Goal: Task Accomplishment & Management: Manage account settings

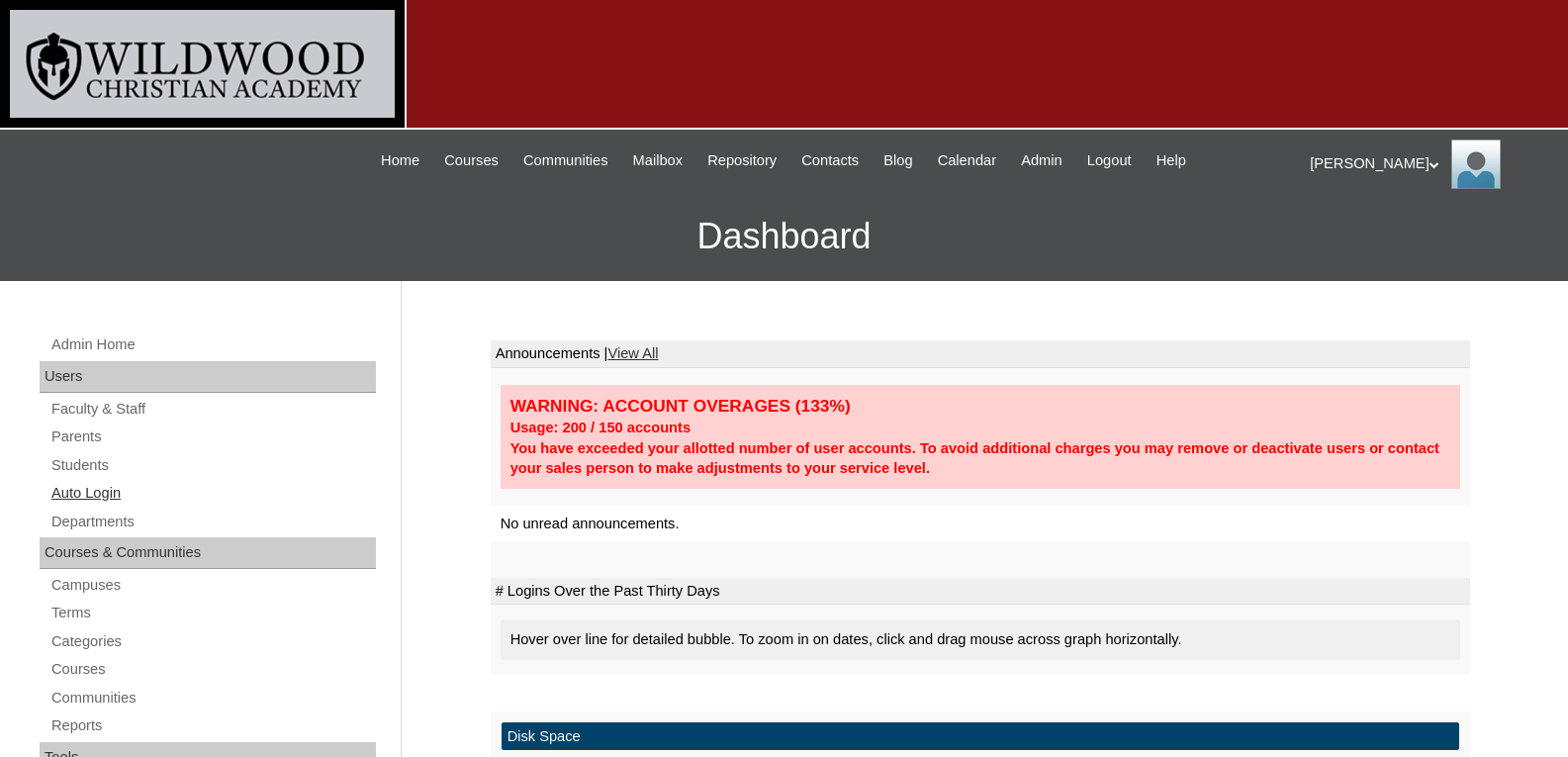
click at [110, 488] on link "Auto Login" at bounding box center [213, 493] width 327 height 25
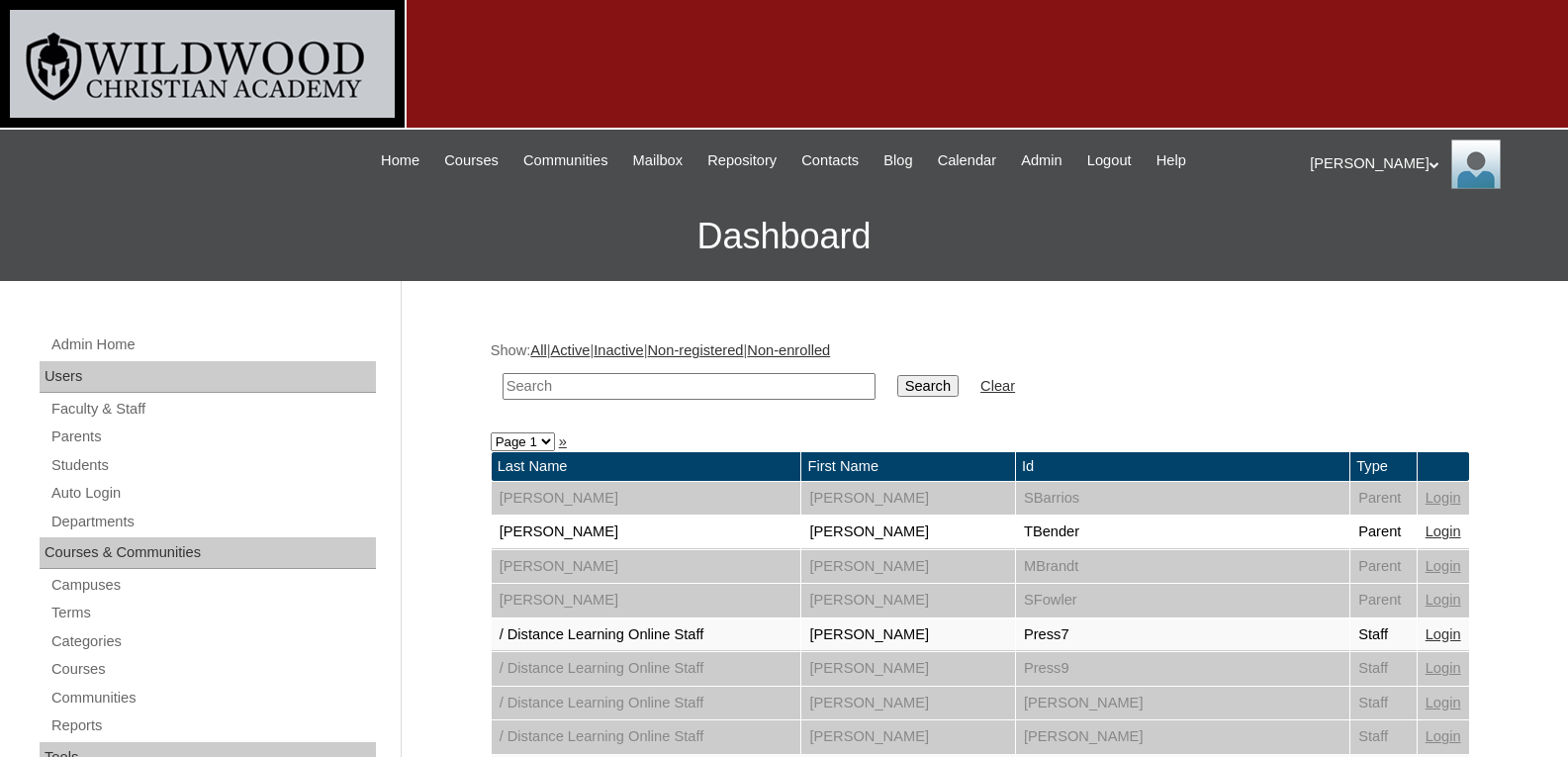
click at [558, 378] on input "text" at bounding box center [689, 386] width 373 height 27
type input "b"
click at [83, 437] on link "Parents" at bounding box center [213, 436] width 327 height 25
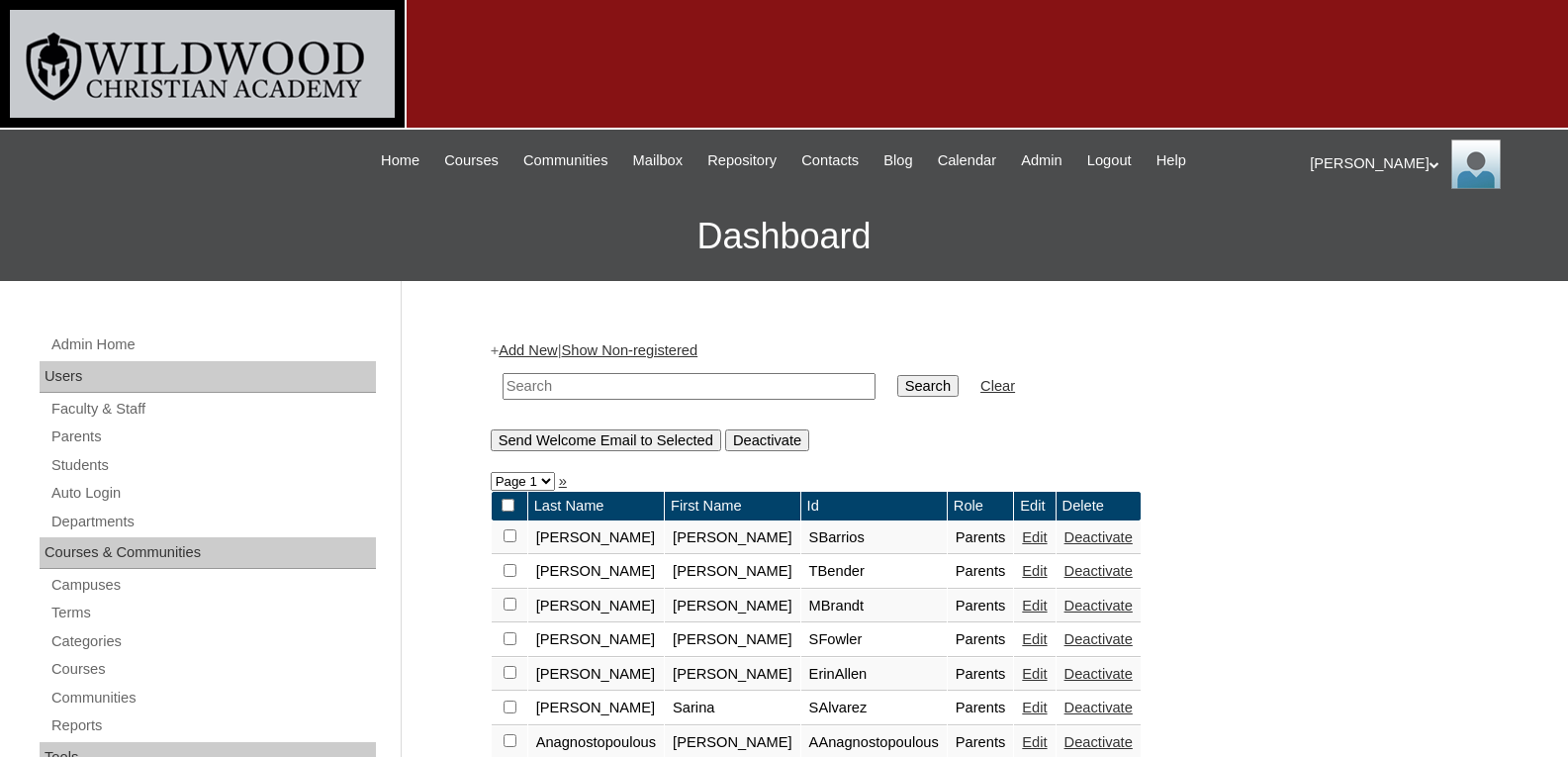
click at [547, 379] on input "text" at bounding box center [689, 386] width 373 height 27
type input "buster"
click at [898, 376] on input "Search" at bounding box center [928, 386] width 62 height 22
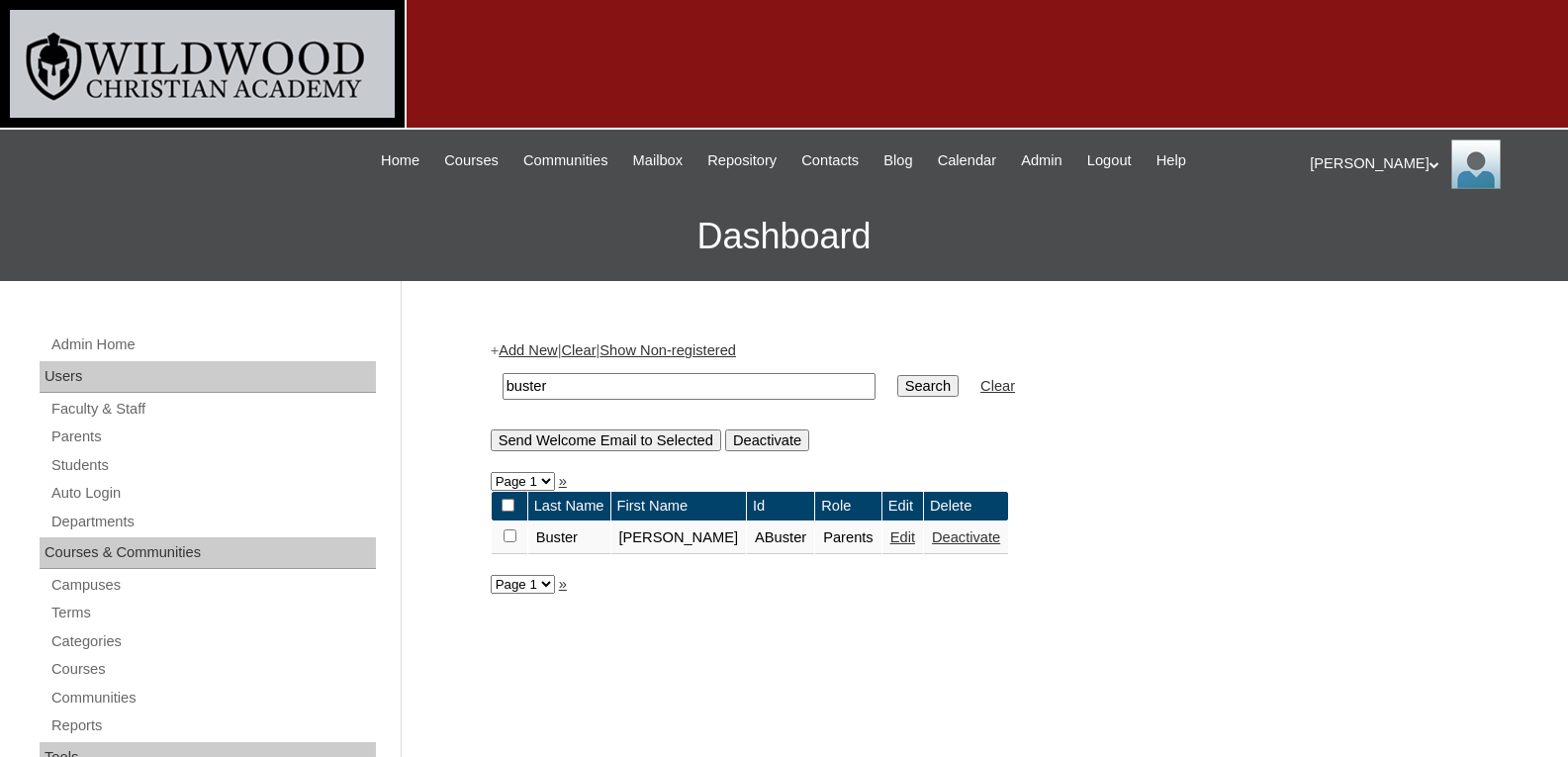
click at [891, 545] on link "Edit" at bounding box center [903, 537] width 25 height 16
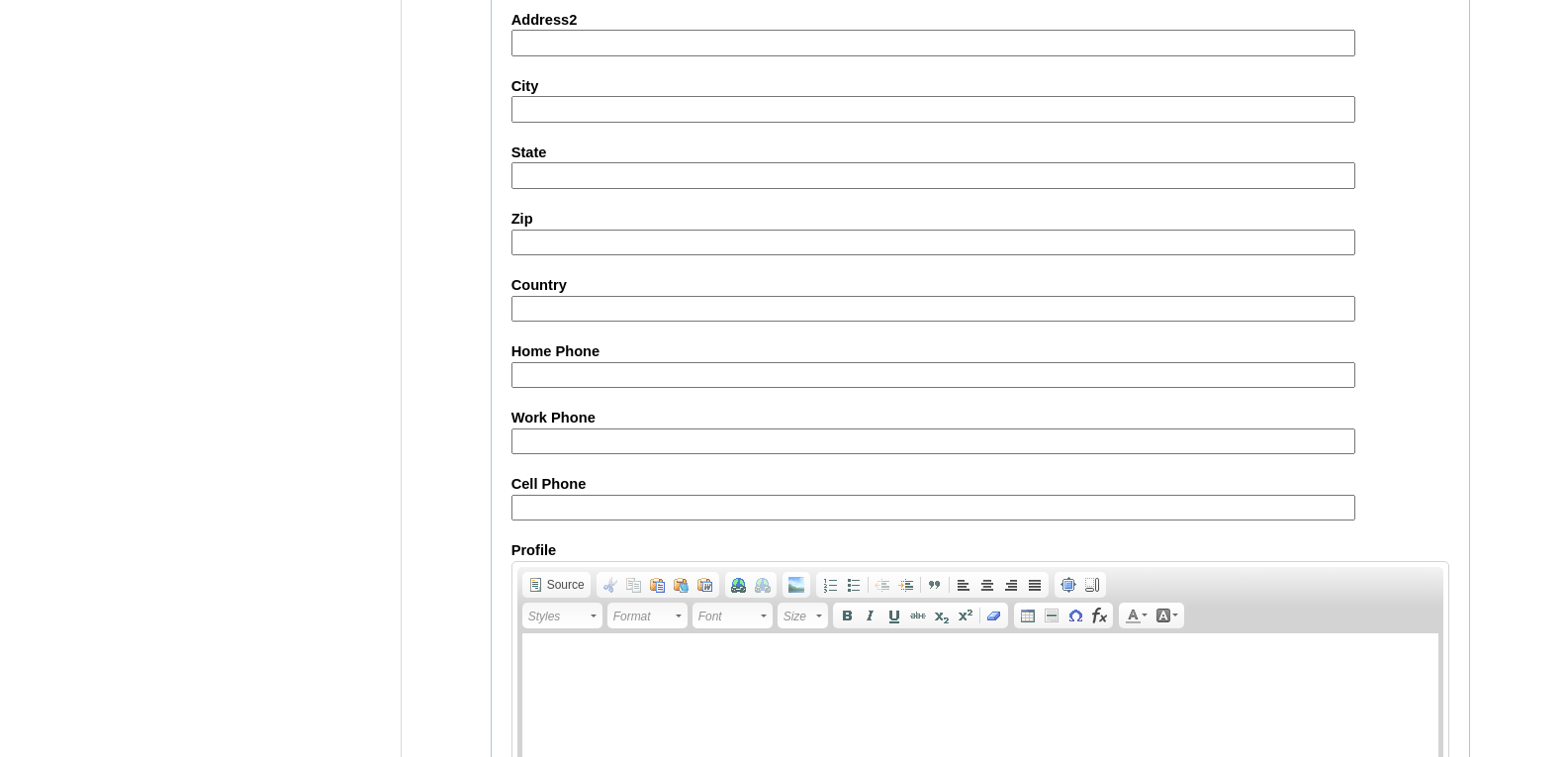
scroll to position [1897, 0]
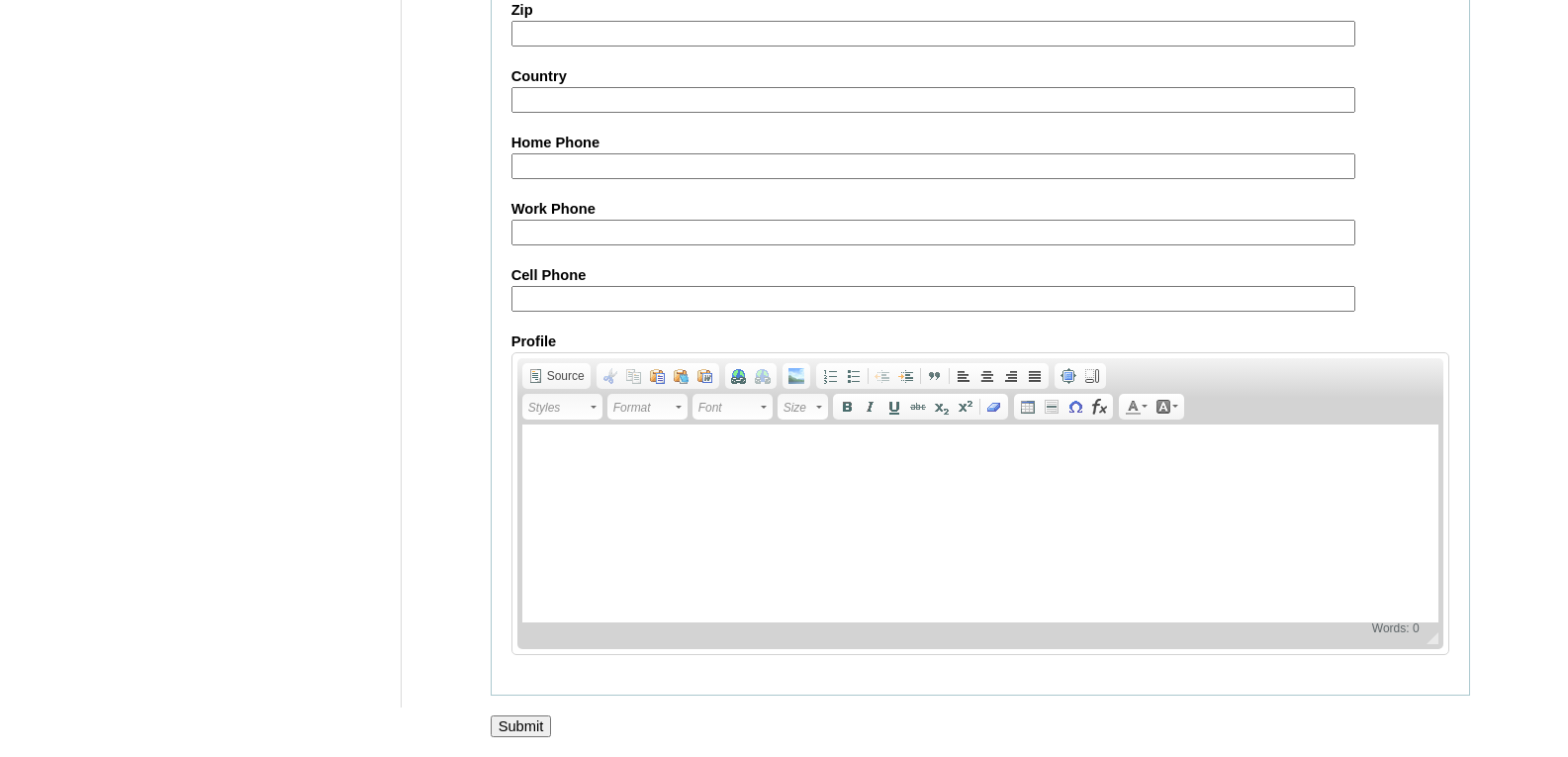
click at [546, 722] on input "Submit" at bounding box center [521, 726] width 62 height 22
